Goal: Task Accomplishment & Management: Manage account settings

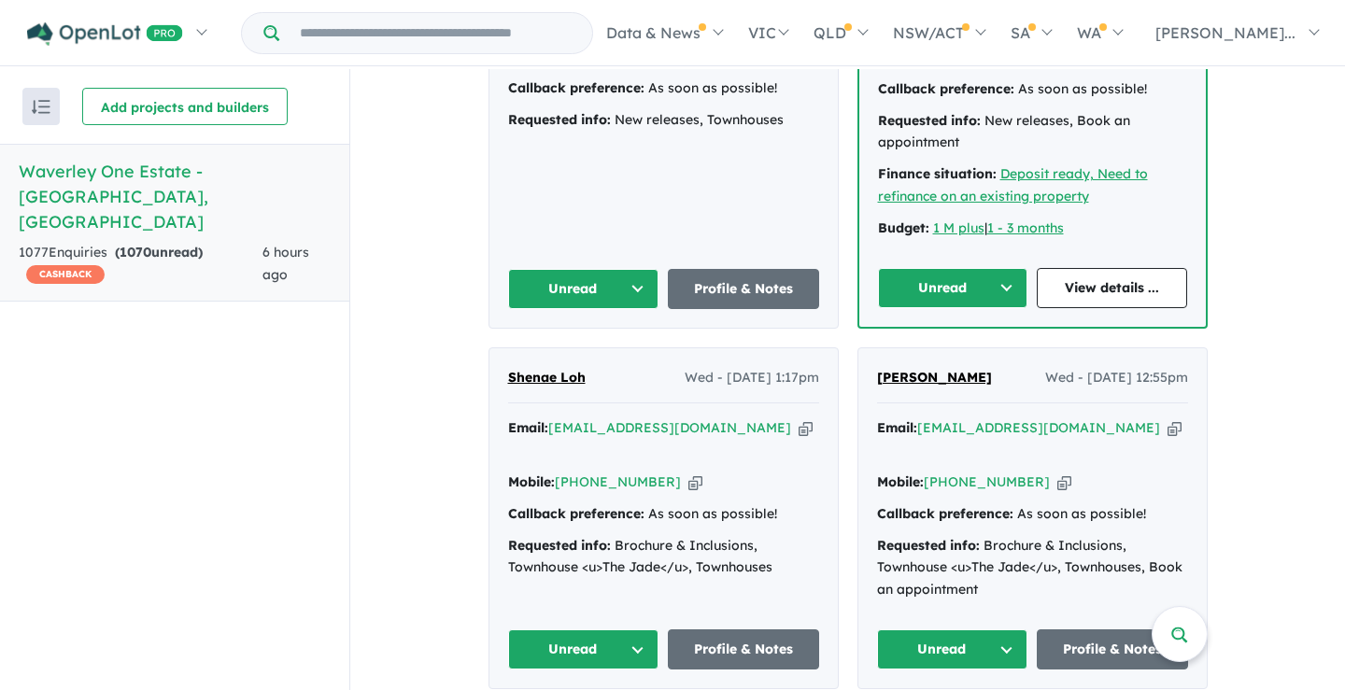
scroll to position [2544, 0]
